Goal: Information Seeking & Learning: Compare options

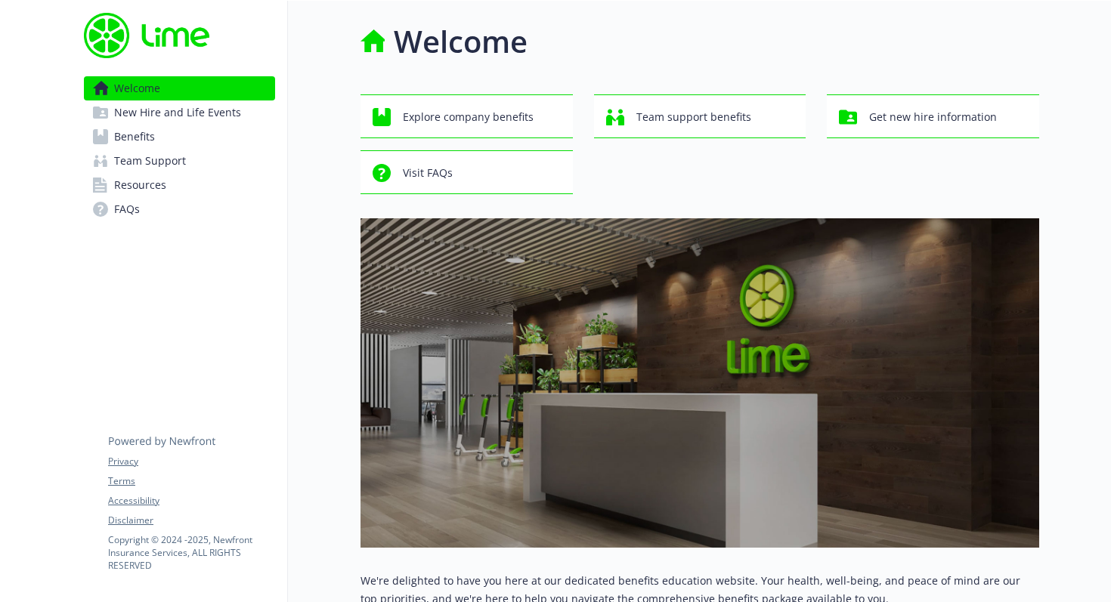
click at [132, 132] on span "Benefits" at bounding box center [134, 137] width 41 height 24
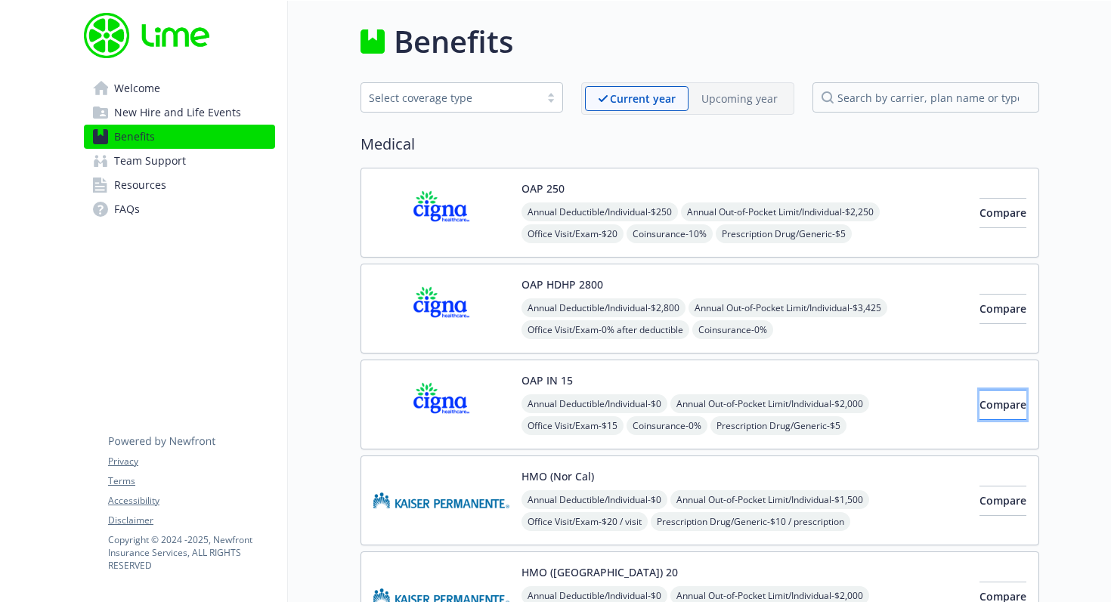
click at [980, 412] on button "Compare" at bounding box center [1003, 405] width 47 height 30
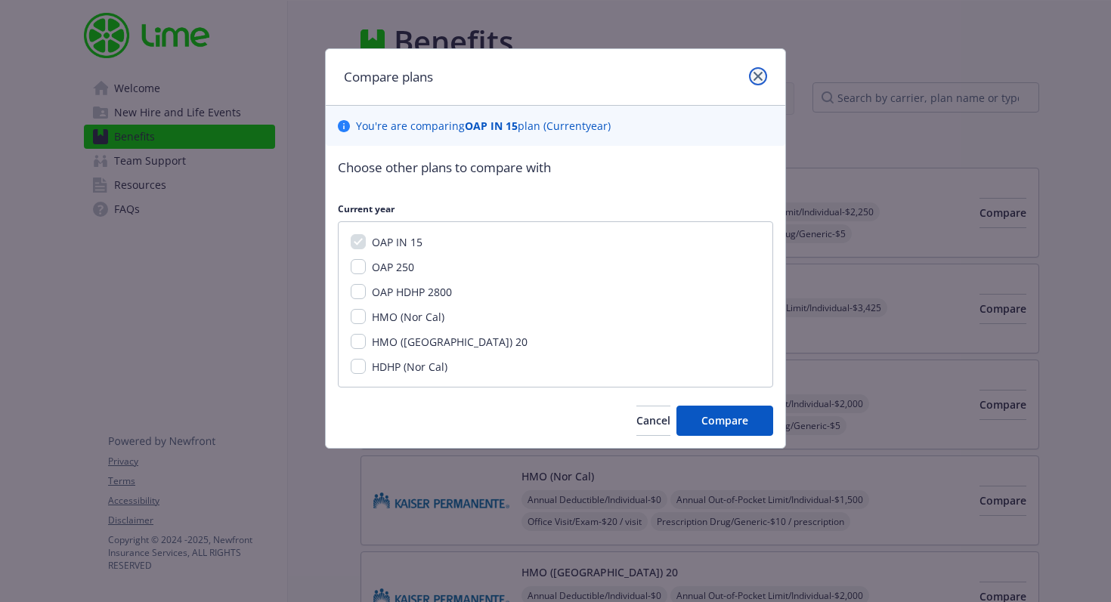
click at [756, 76] on icon "close" at bounding box center [758, 76] width 9 height 9
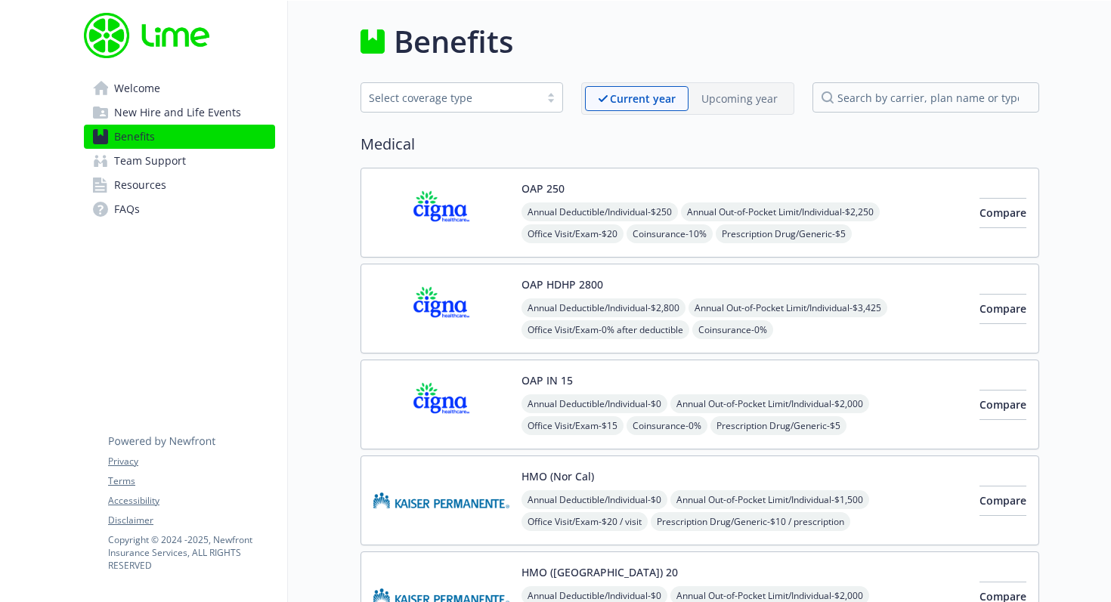
click at [478, 402] on img at bounding box center [441, 405] width 136 height 64
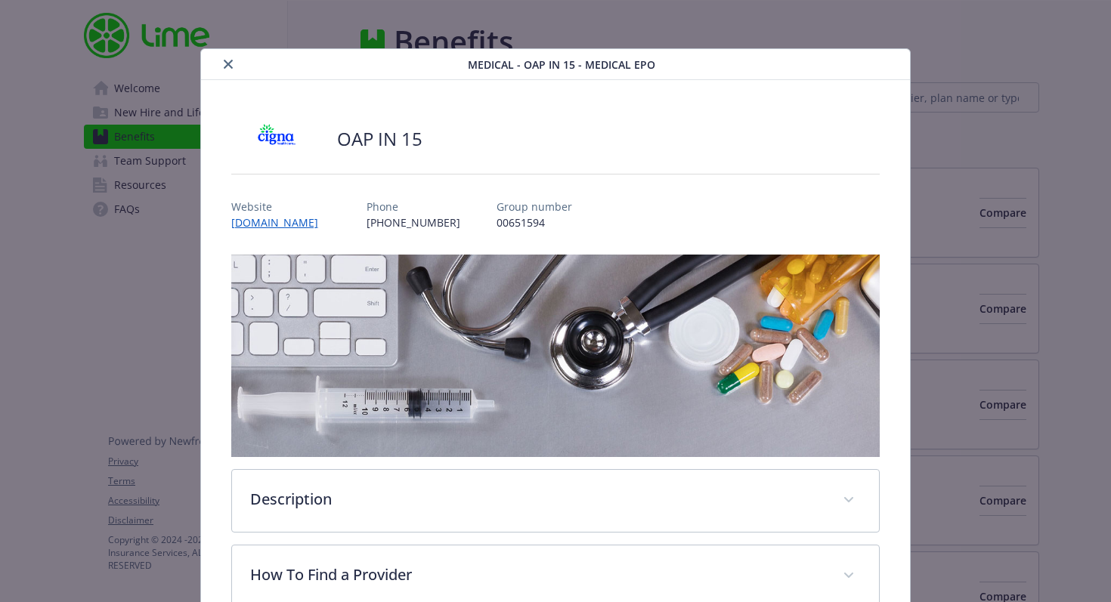
scroll to position [45, 0]
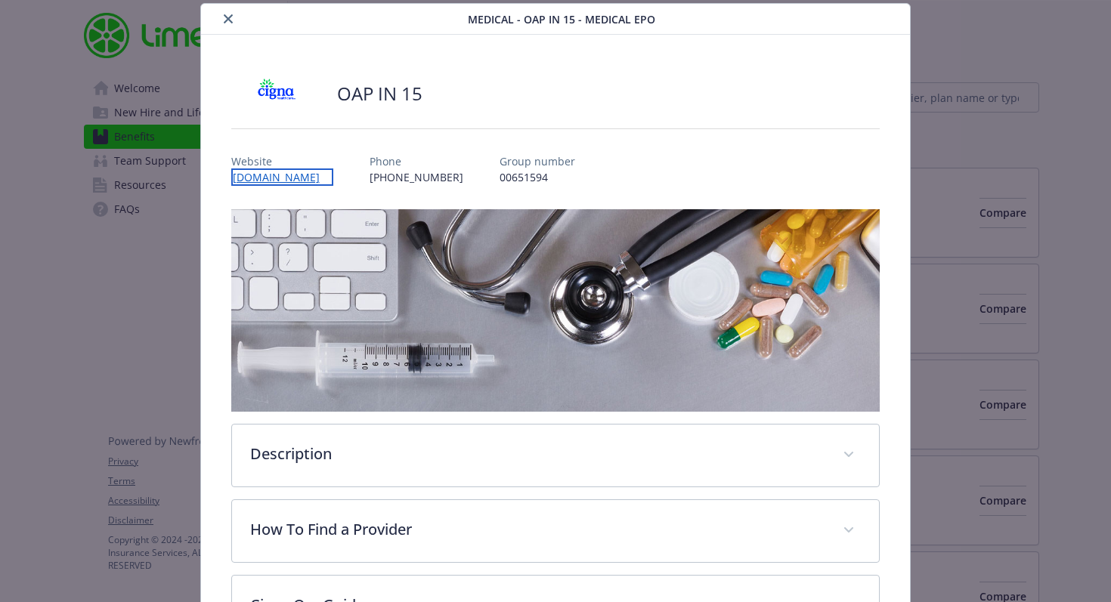
click at [299, 180] on link "[DOMAIN_NAME]" at bounding box center [282, 177] width 102 height 17
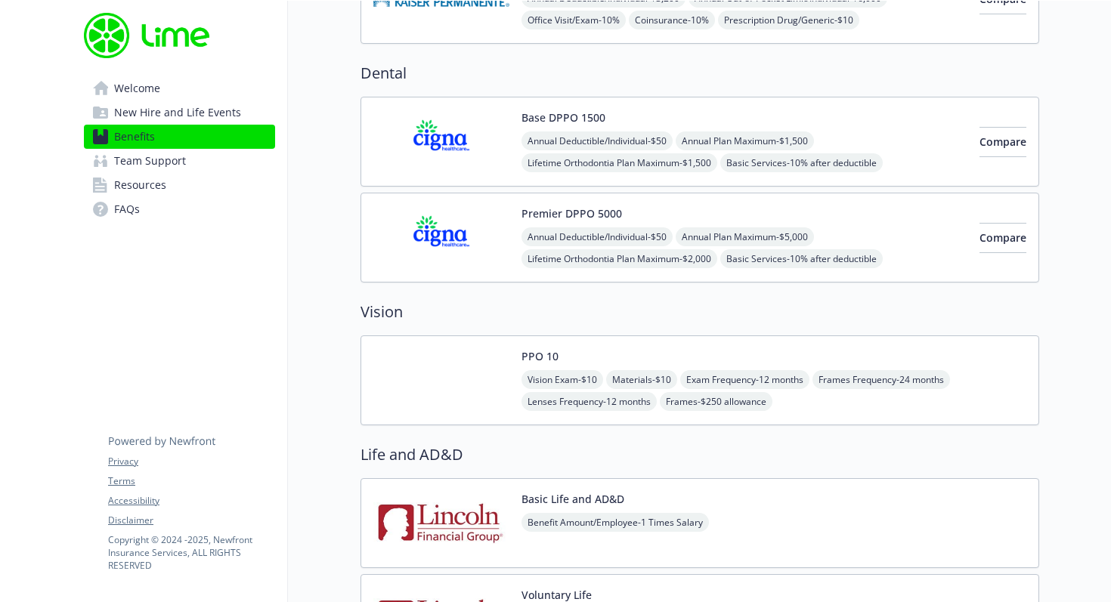
scroll to position [693, 0]
click at [633, 200] on div "Premier DPPO 5000 Annual Deductible/Individual - $50 Annual Plan Maximum - $5,0…" at bounding box center [700, 238] width 679 height 90
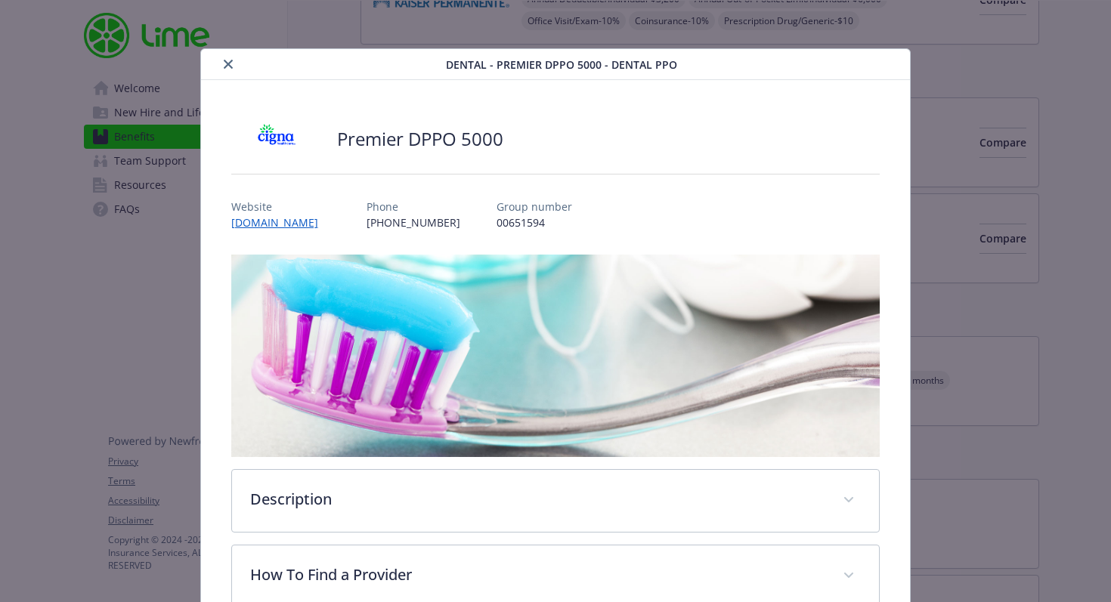
scroll to position [45, 0]
